Goal: Task Accomplishment & Management: Use online tool/utility

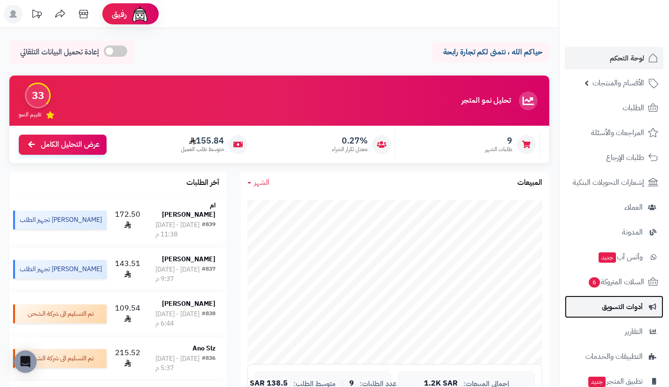
click at [611, 304] on span "أدوات التسويق" at bounding box center [621, 306] width 41 height 13
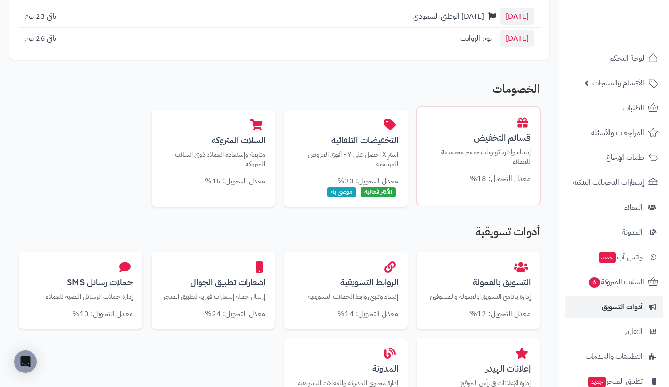
scroll to position [132, 0]
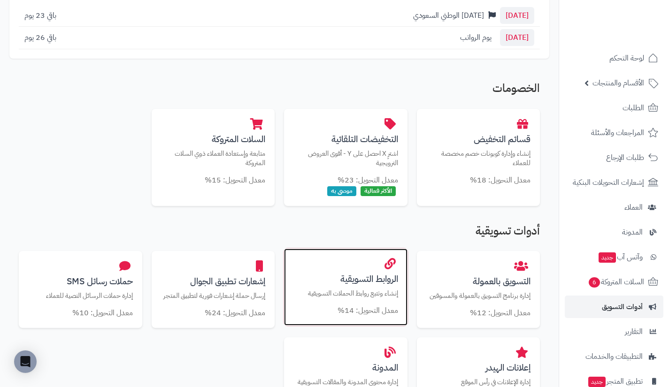
click at [379, 281] on h3 "الروابط التسويقية" at bounding box center [345, 279] width 105 height 10
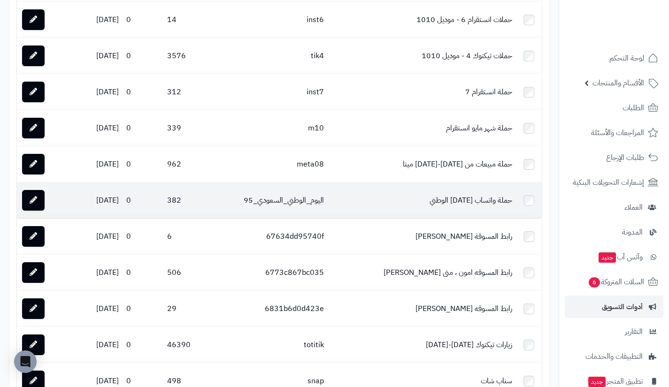
scroll to position [1028, 0]
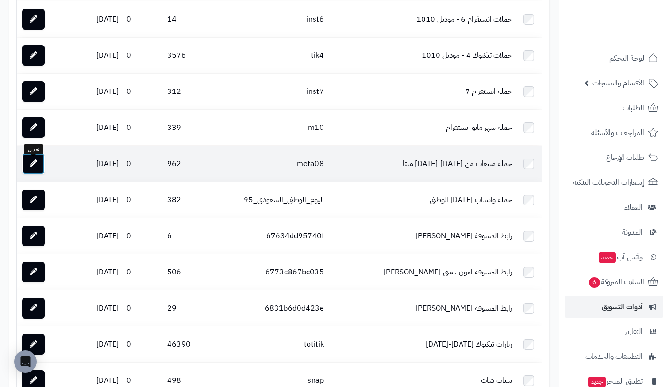
click at [34, 167] on icon at bounding box center [34, 164] width 8 height 8
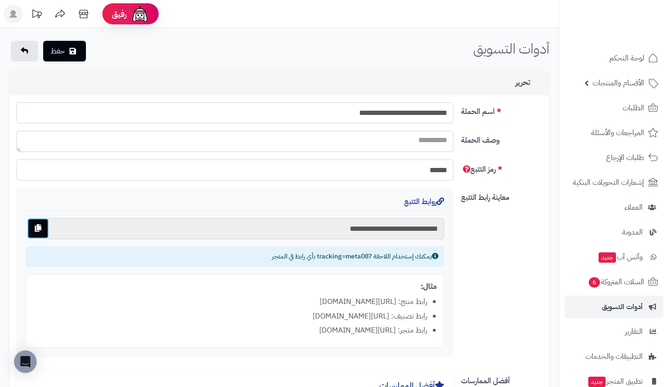
click at [39, 232] on button "button" at bounding box center [38, 228] width 22 height 21
